Goal: Navigation & Orientation: Find specific page/section

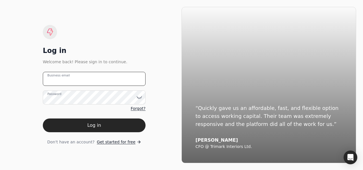
type email "[EMAIL_ADDRESS][DOMAIN_NAME]"
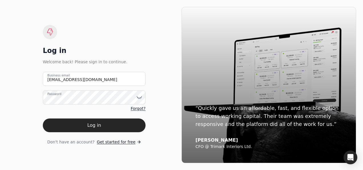
click at [111, 123] on button "Log in" at bounding box center [94, 125] width 103 height 14
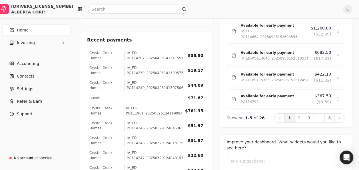
scroll to position [228, 0]
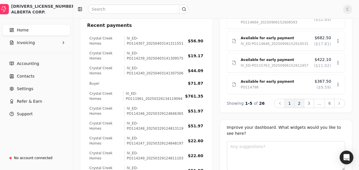
click at [303, 99] on button "2" at bounding box center [299, 103] width 10 height 9
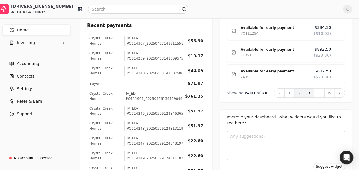
click at [312, 93] on button "3" at bounding box center [309, 92] width 10 height 9
click at [321, 91] on button "4" at bounding box center [326, 92] width 10 height 9
click at [341, 93] on button "6" at bounding box center [346, 92] width 10 height 9
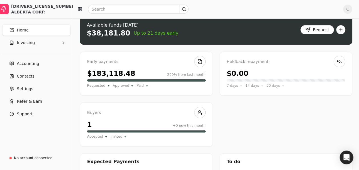
scroll to position [11, 0]
